Goal: Find contact information: Find contact information

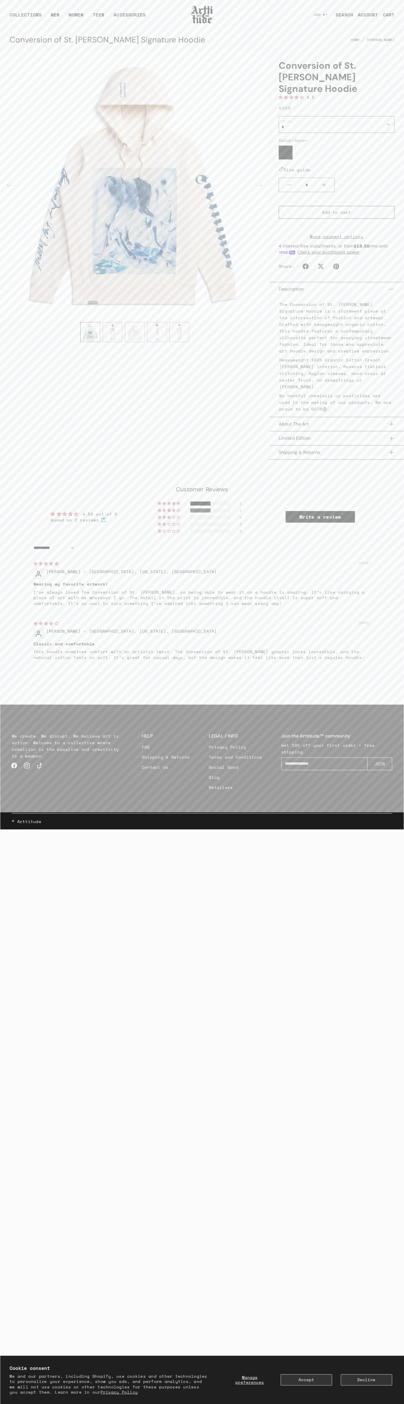
click at [166, 762] on link "Contact Us" at bounding box center [166, 767] width 48 height 10
